Goal: Task Accomplishment & Management: Use online tool/utility

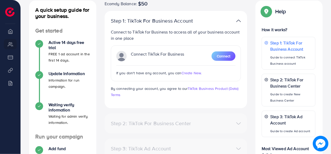
scroll to position [61, 0]
drag, startPoint x: 331, startPoint y: 44, endPoint x: 330, endPoint y: 30, distance: 13.8
click at [330, 30] on div "[AdReach] Refund Policy Please review our refund policy carefully to understand…" at bounding box center [176, 84] width 311 height 291
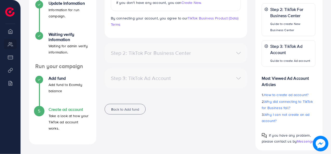
scroll to position [136, 0]
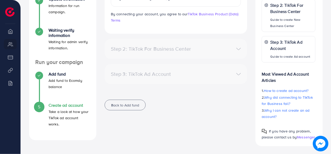
drag, startPoint x: 332, startPoint y: 79, endPoint x: 330, endPoint y: 20, distance: 58.8
click at [330, 20] on div "[AdReach] Refund Policy Please review our refund policy carefully to understand…" at bounding box center [176, 9] width 311 height 291
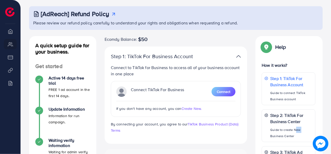
scroll to position [0, 0]
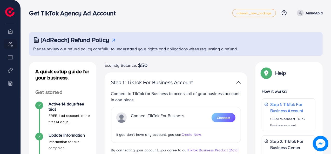
click at [261, 28] on div "[AdReach] Refund Policy Please review our refund policy carefully to understand…" at bounding box center [176, 145] width 311 height 291
drag, startPoint x: 261, startPoint y: 28, endPoint x: 273, endPoint y: 26, distance: 12.4
click at [273, 26] on div "[AdReach] Refund Policy Please review our refund policy carefully to understand…" at bounding box center [176, 145] width 311 height 291
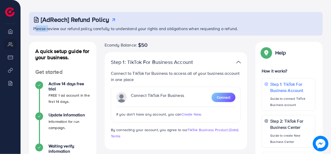
scroll to position [22, 0]
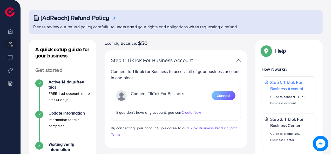
click at [188, 113] on span "Create New." at bounding box center [192, 112] width 20 height 5
click at [221, 96] on span "Connect" at bounding box center [224, 95] width 14 height 5
